Goal: Information Seeking & Learning: Learn about a topic

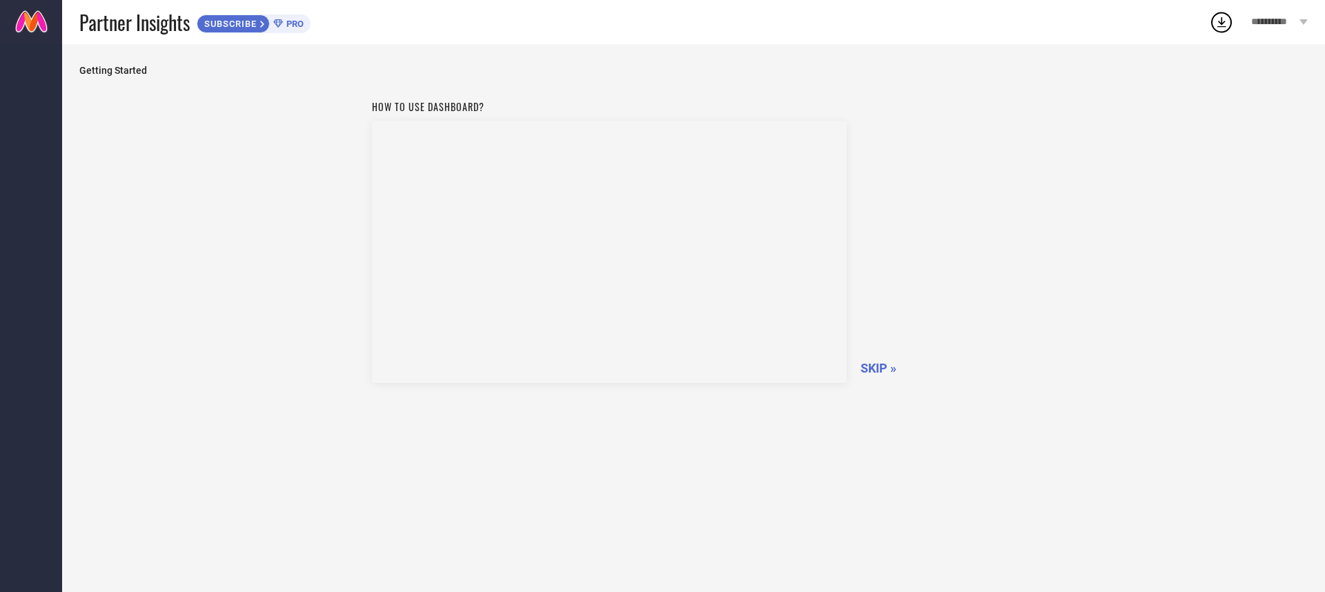
click at [879, 364] on span "SKIP »" at bounding box center [879, 368] width 36 height 14
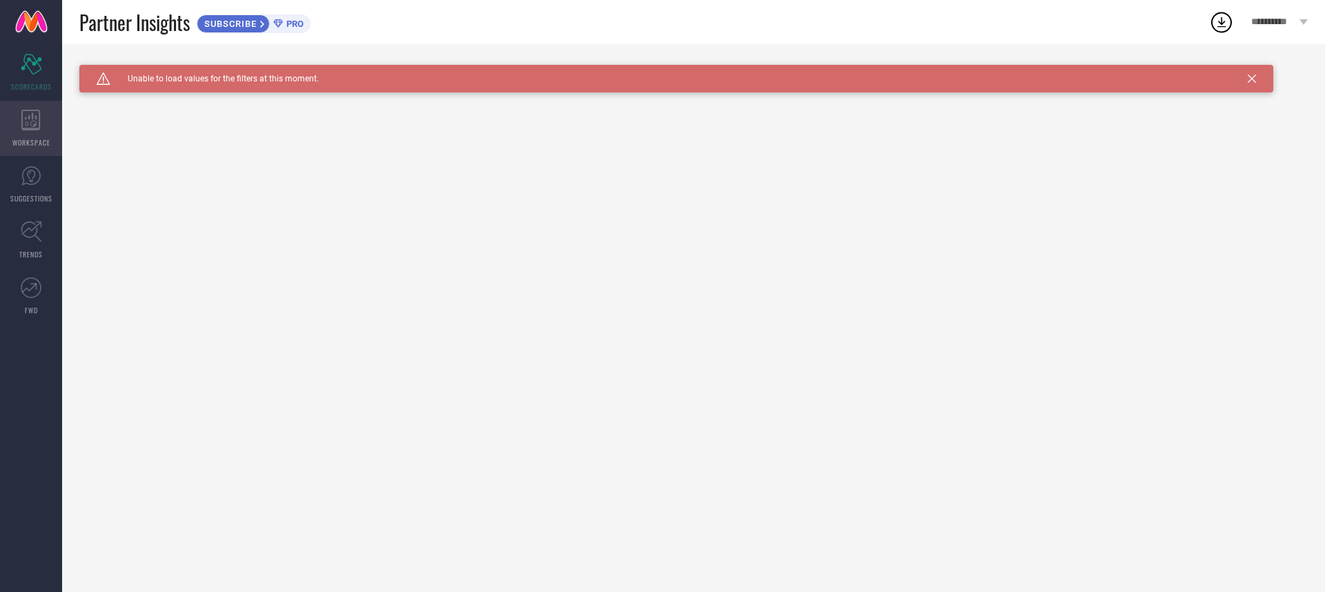
click at [39, 108] on div "WORKSPACE" at bounding box center [31, 128] width 62 height 55
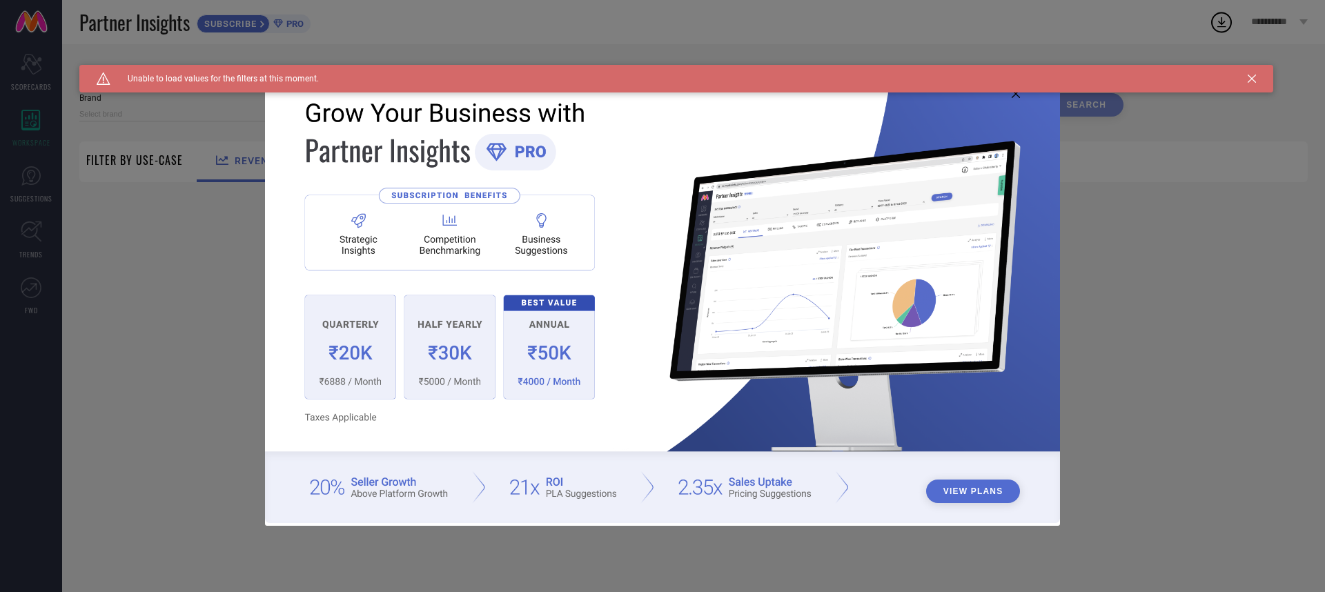
type input "1 STOP FASHION"
type input "All"
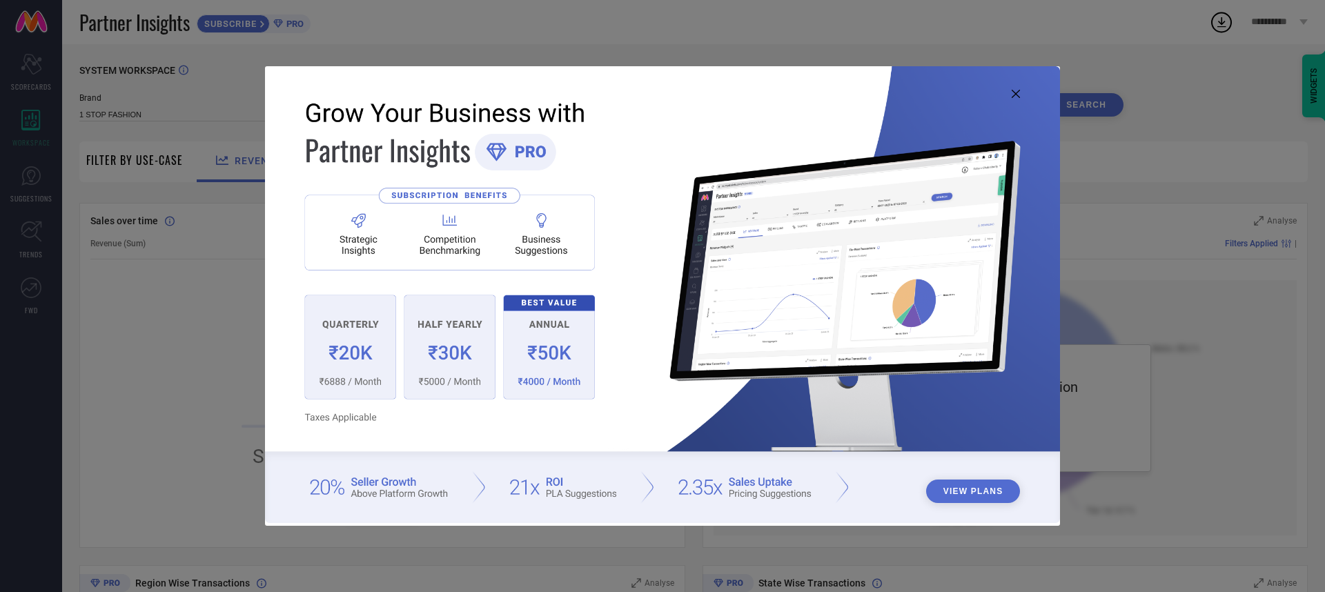
click at [953, 487] on button "View Plans" at bounding box center [973, 491] width 95 height 23
click at [1016, 95] on icon at bounding box center [1016, 94] width 8 height 8
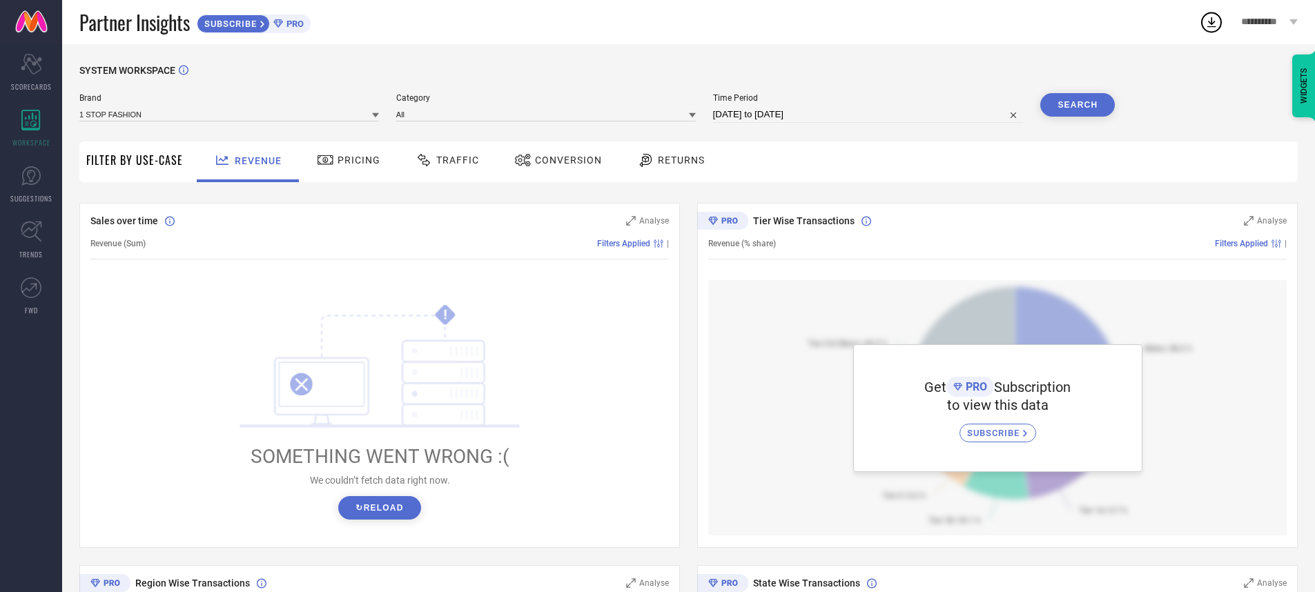
click at [391, 512] on button "↻ Reload" at bounding box center [379, 507] width 82 height 23
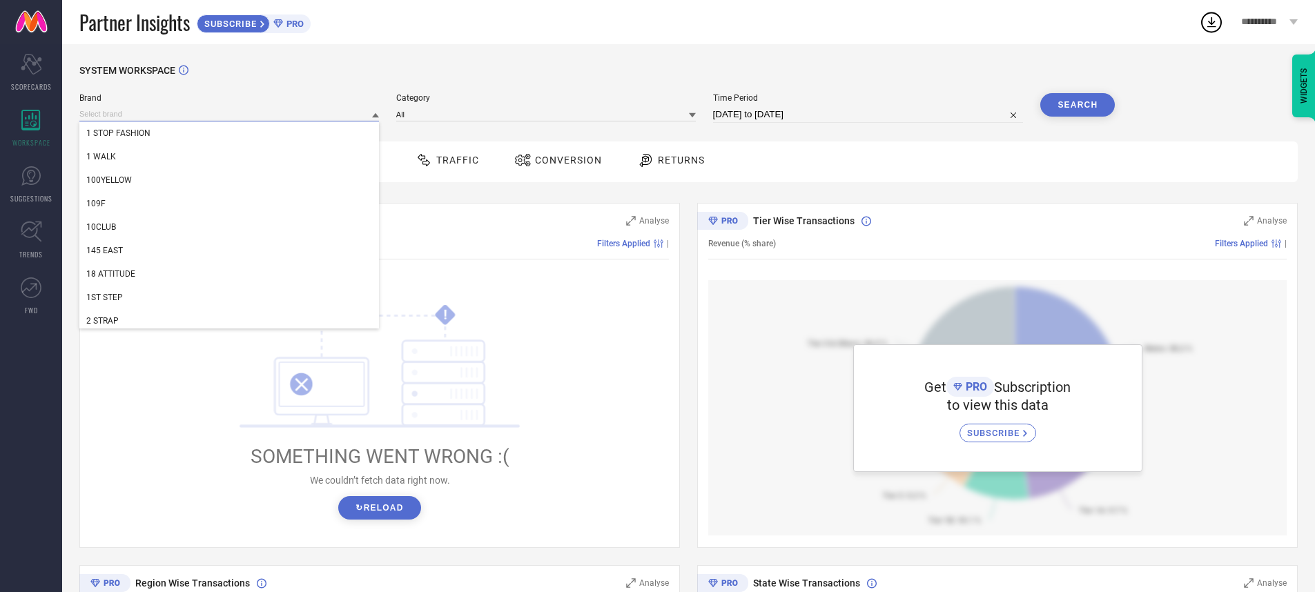
click at [324, 119] on input at bounding box center [229, 114] width 300 height 14
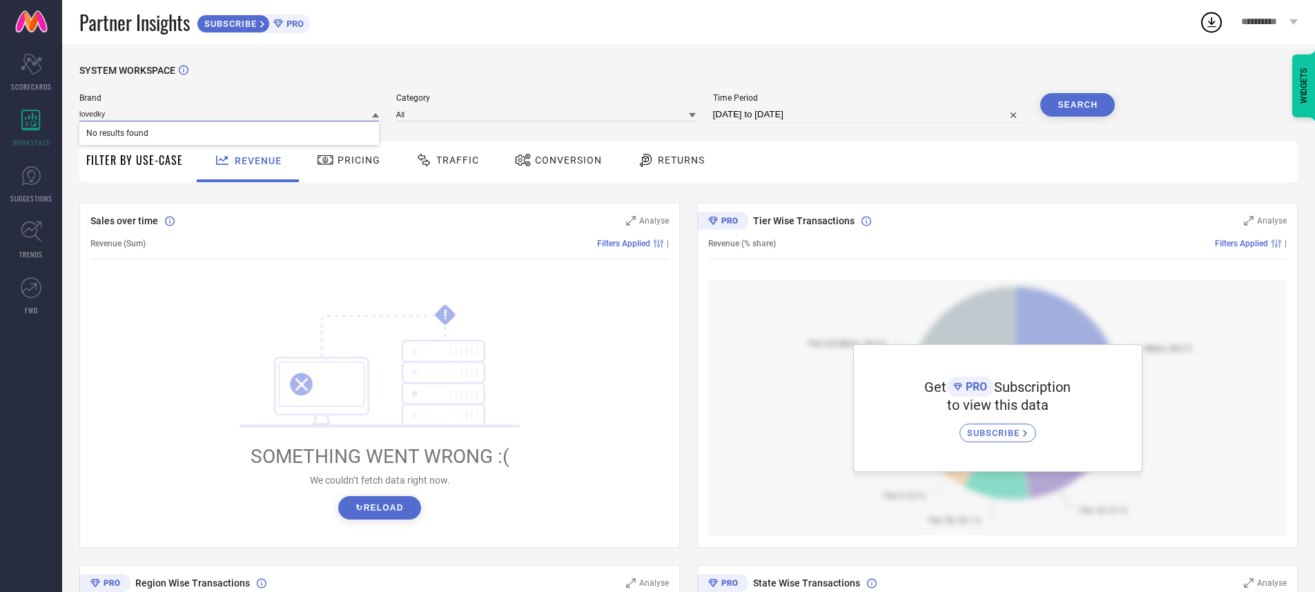
type input "lovedky"
click at [335, 95] on span "Brand" at bounding box center [229, 98] width 300 height 10
click at [42, 166] on link "SUGGESTIONS" at bounding box center [31, 184] width 62 height 55
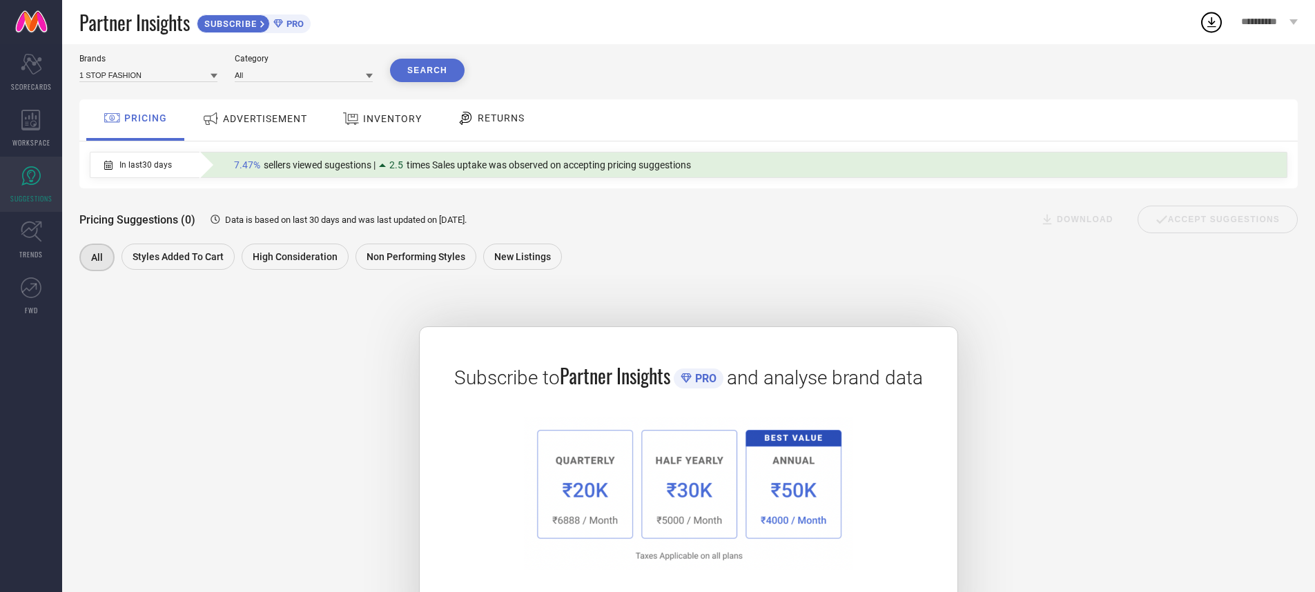
scroll to position [28, 0]
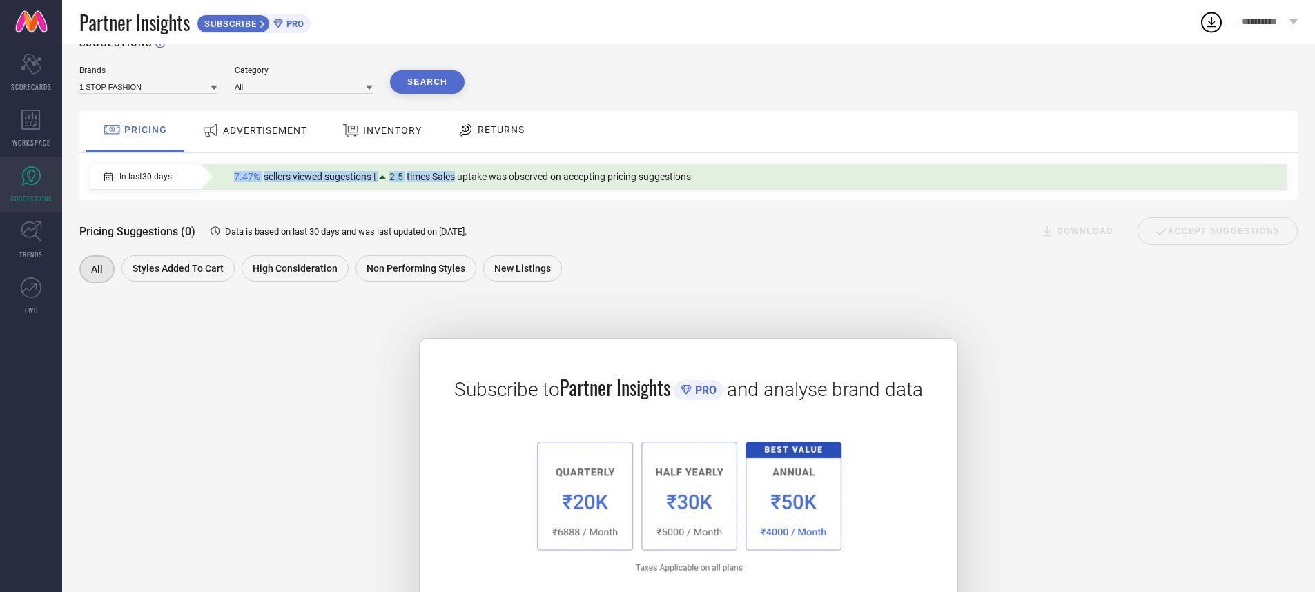
drag, startPoint x: 235, startPoint y: 176, endPoint x: 461, endPoint y: 173, distance: 226.4
click at [457, 173] on div "7.47% sellers viewed sugestions | 2.5 times Sales uptake was observed on accept…" at bounding box center [462, 177] width 471 height 18
click at [41, 276] on link "FWD" at bounding box center [31, 296] width 62 height 55
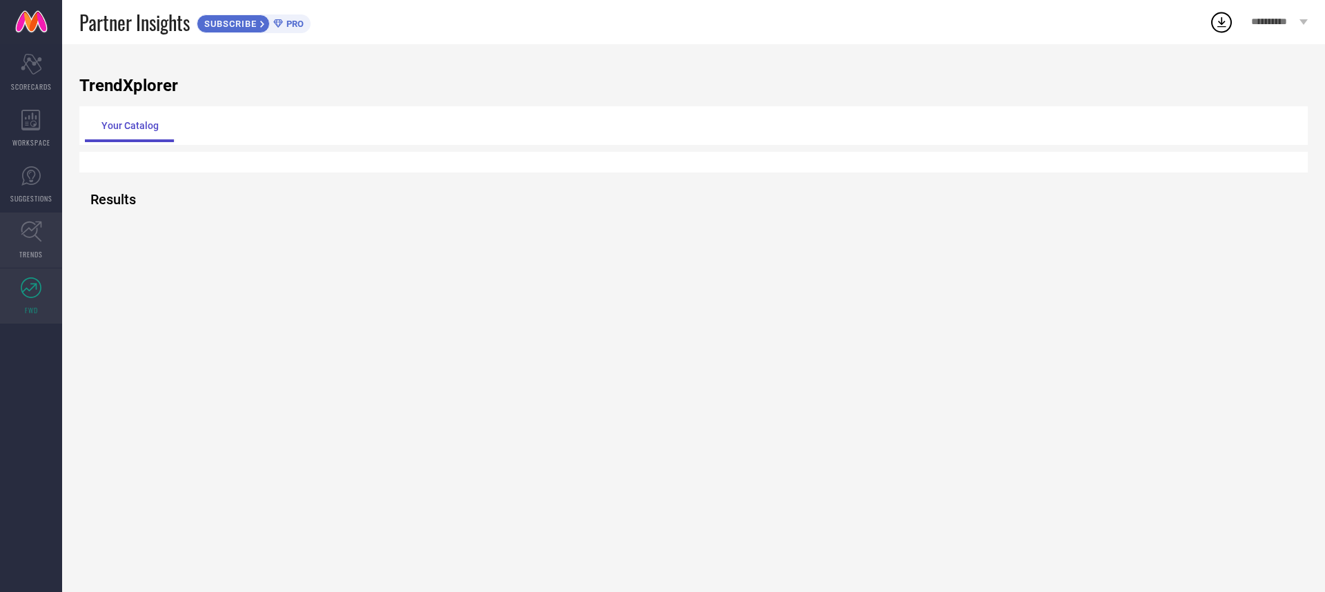
click at [37, 228] on icon at bounding box center [31, 232] width 21 height 21
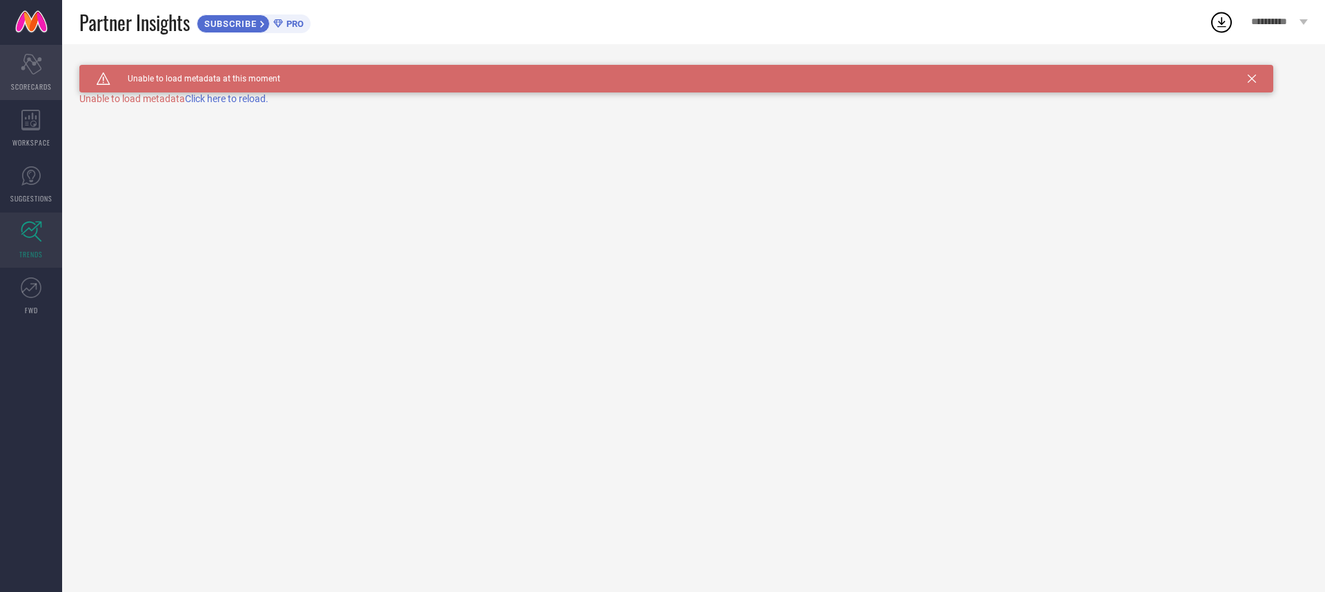
click at [32, 67] on icon "Scorecard" at bounding box center [31, 64] width 21 height 21
